Goal: Transaction & Acquisition: Purchase product/service

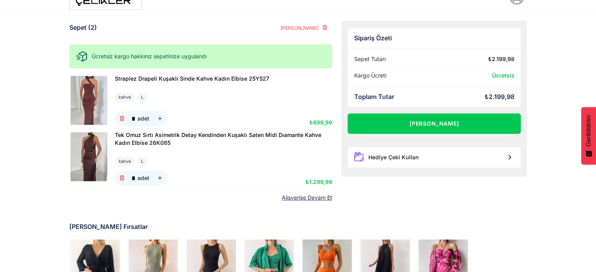
scroll to position [5, 0]
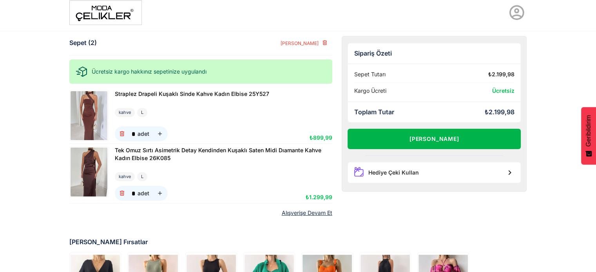
click at [436, 135] on button "[PERSON_NAME]" at bounding box center [434, 139] width 174 height 20
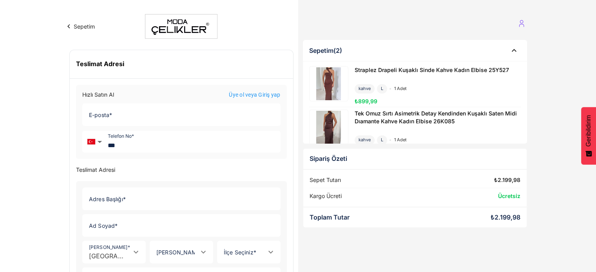
click at [248, 93] on link "Üye ol veya Giriş yap" at bounding box center [254, 95] width 51 height 8
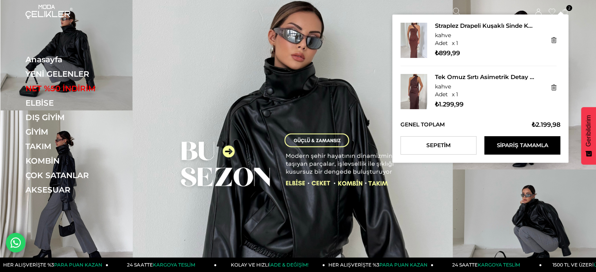
click at [566, 11] on icon at bounding box center [565, 12] width 6 height 6
click at [568, 5] on span "2" at bounding box center [569, 8] width 6 height 6
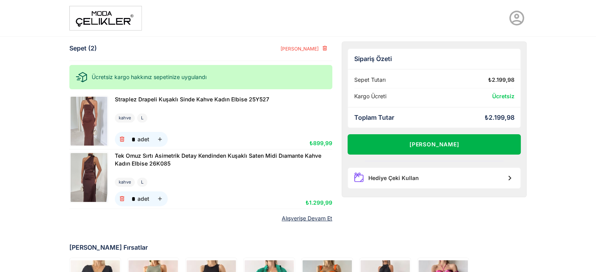
click at [452, 136] on button "[PERSON_NAME]" at bounding box center [434, 144] width 174 height 20
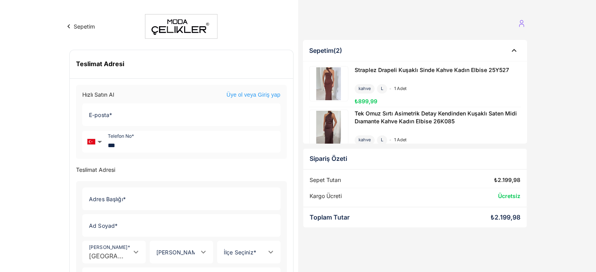
click at [246, 92] on link "Üye ol veya Giriş yap" at bounding box center [253, 95] width 54 height 8
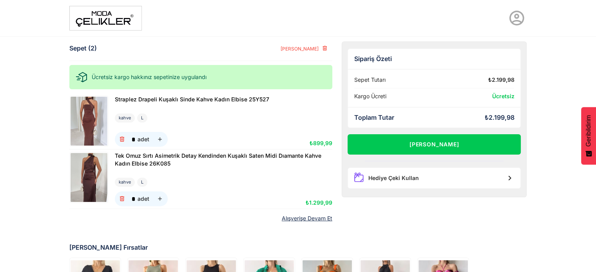
click at [91, 119] on img at bounding box center [88, 121] width 37 height 49
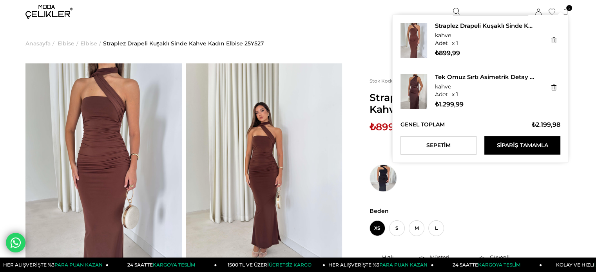
click at [568, 12] on icon at bounding box center [565, 12] width 6 height 6
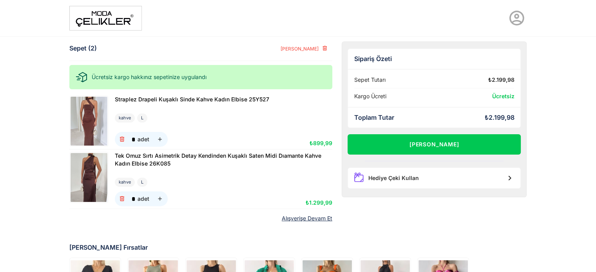
click at [89, 172] on img at bounding box center [88, 177] width 37 height 49
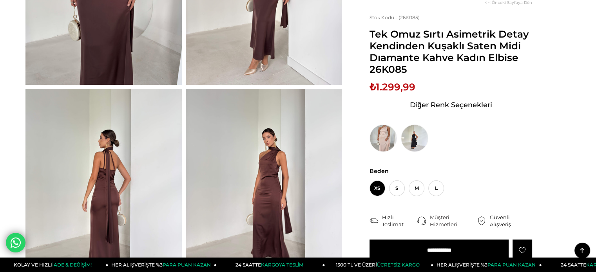
scroll to position [235, 0]
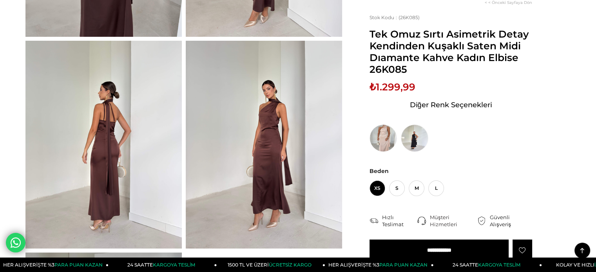
click at [468, 108] on span "Diğer Renk Seçenekleri" at bounding box center [450, 105] width 82 height 13
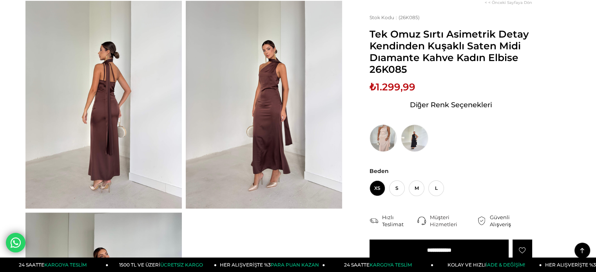
scroll to position [274, 0]
click at [271, 103] on img at bounding box center [264, 106] width 156 height 208
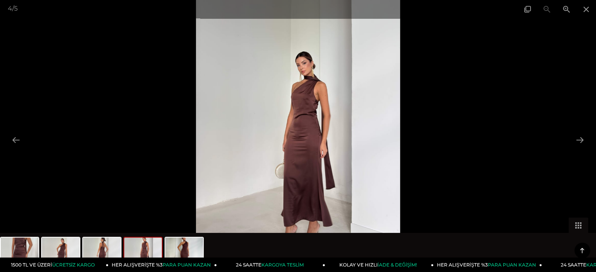
click at [387, 141] on img at bounding box center [298, 136] width 204 height 272
click at [377, 112] on img at bounding box center [298, 136] width 204 height 272
click at [12, 137] on button at bounding box center [16, 139] width 16 height 15
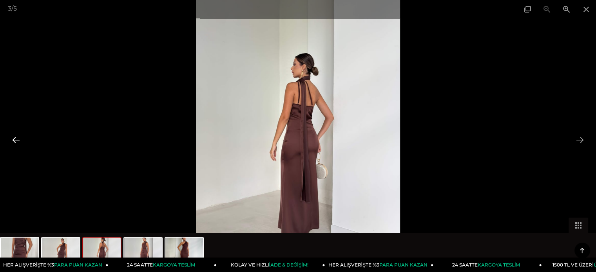
click at [12, 137] on button at bounding box center [16, 139] width 16 height 15
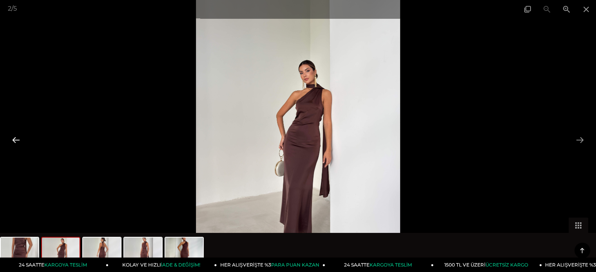
click at [12, 137] on button at bounding box center [16, 139] width 16 height 15
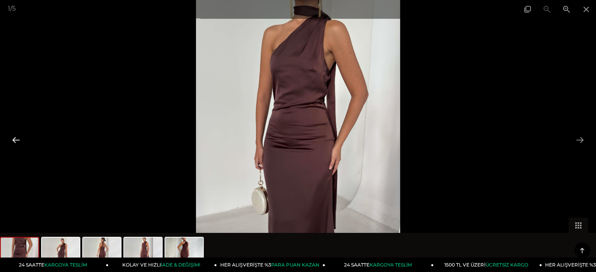
click at [12, 137] on button at bounding box center [16, 139] width 16 height 15
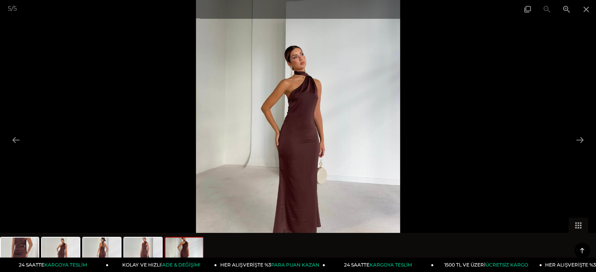
click at [27, 134] on div at bounding box center [298, 136] width 596 height 272
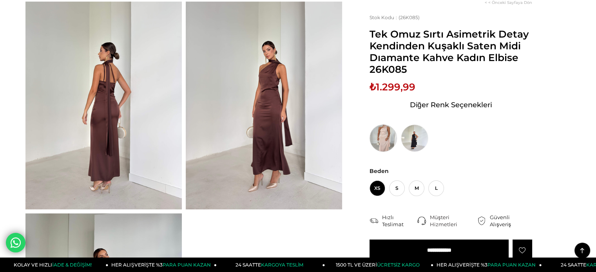
click at [375, 137] on img at bounding box center [382, 138] width 27 height 27
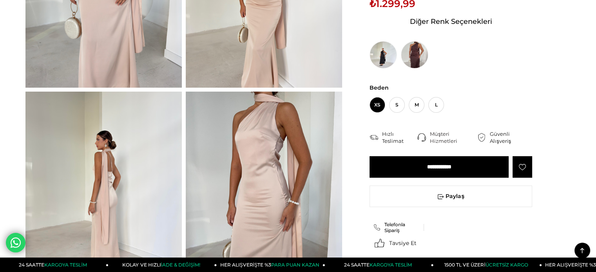
scroll to position [274, 0]
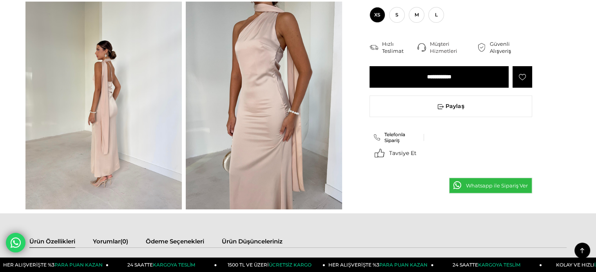
click at [107, 81] on img at bounding box center [103, 106] width 156 height 208
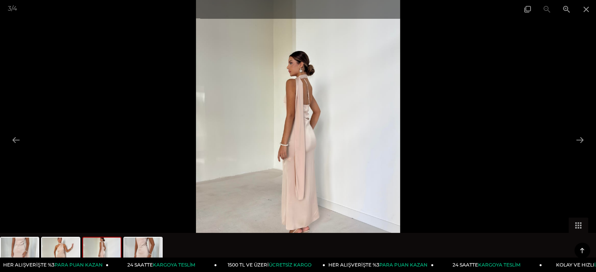
click at [310, 105] on img at bounding box center [298, 136] width 204 height 272
click at [298, 114] on img at bounding box center [298, 136] width 204 height 272
click at [106, 250] on img at bounding box center [102, 253] width 38 height 30
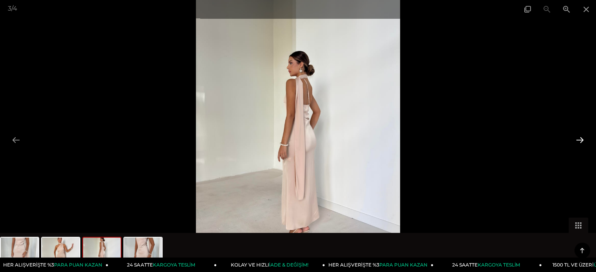
click at [579, 135] on button at bounding box center [579, 139] width 16 height 15
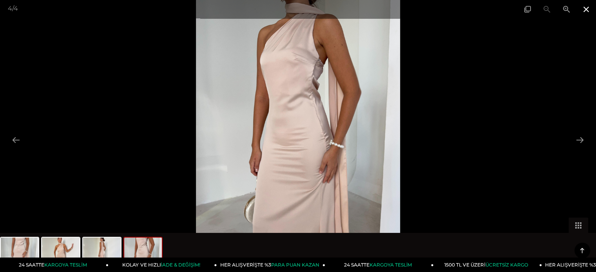
click at [589, 9] on span at bounding box center [586, 9] width 20 height 18
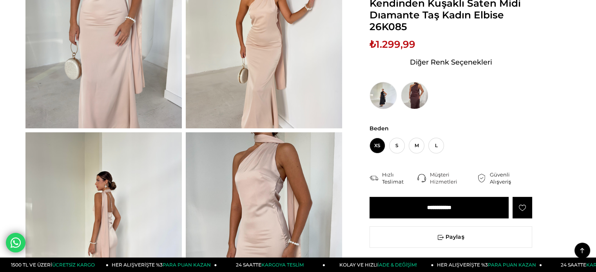
scroll to position [78, 0]
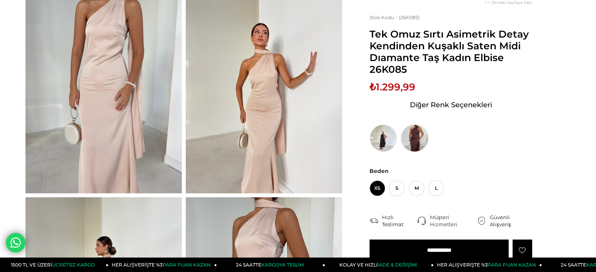
click at [414, 135] on img at bounding box center [414, 138] width 27 height 27
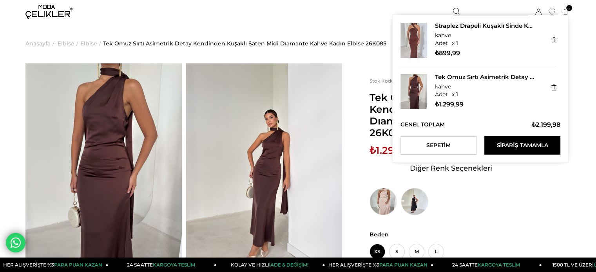
click at [564, 10] on icon at bounding box center [564, 12] width 5 height 6
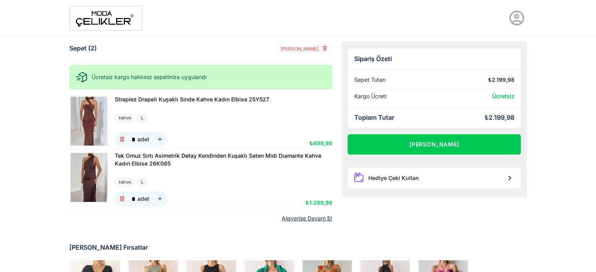
click at [86, 104] on img at bounding box center [88, 121] width 37 height 49
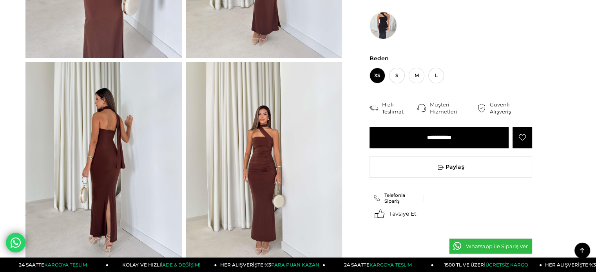
scroll to position [235, 0]
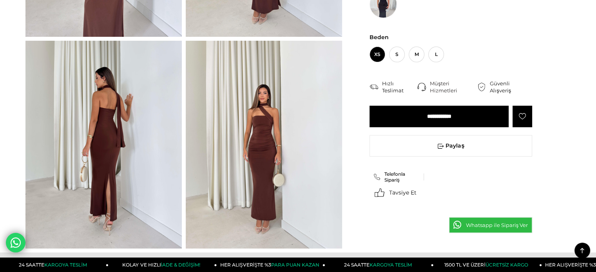
click at [114, 141] on img at bounding box center [103, 145] width 156 height 208
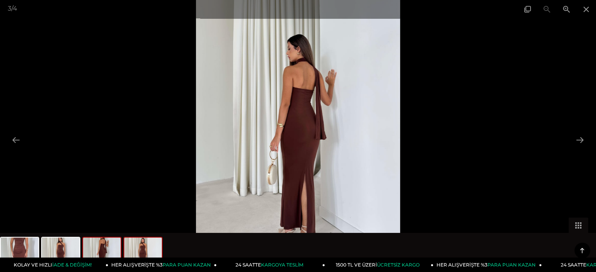
click at [148, 247] on img at bounding box center [143, 253] width 38 height 30
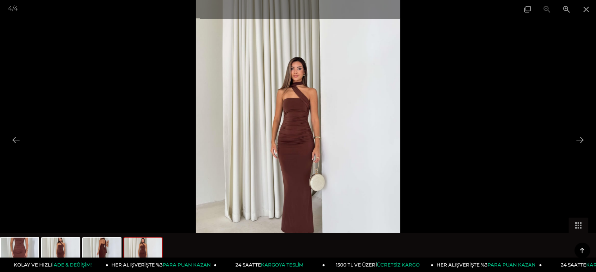
scroll to position [313, 0]
click at [115, 247] on img at bounding box center [102, 253] width 38 height 30
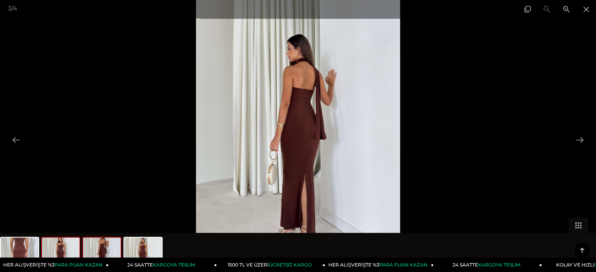
click at [62, 250] on img at bounding box center [61, 253] width 38 height 30
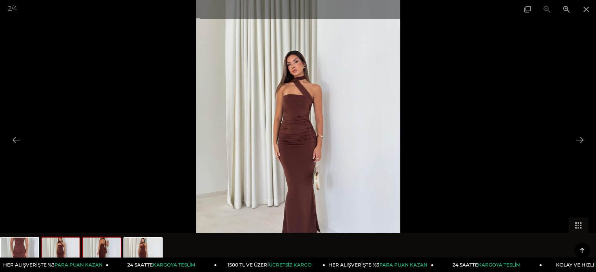
click at [89, 248] on img at bounding box center [102, 253] width 38 height 30
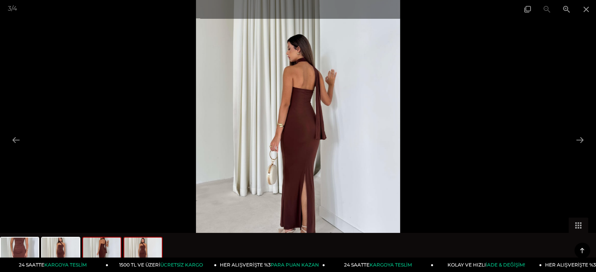
click at [130, 249] on img at bounding box center [143, 253] width 38 height 30
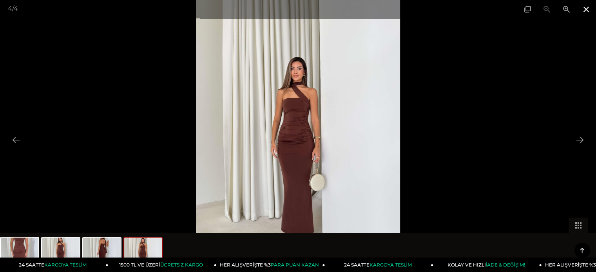
click at [586, 10] on span at bounding box center [586, 9] width 20 height 18
